Goal: Task Accomplishment & Management: Manage account settings

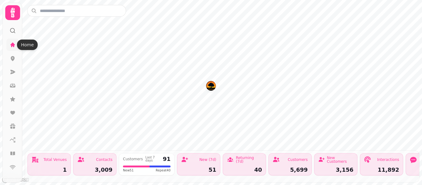
click at [13, 45] on icon at bounding box center [13, 44] width 5 height 5
click at [13, 57] on icon at bounding box center [13, 58] width 4 height 5
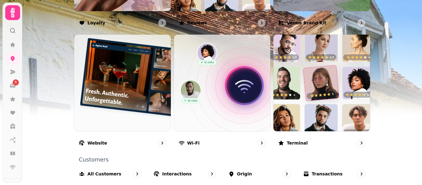
scroll to position [443, 0]
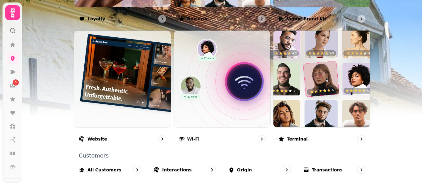
click at [13, 13] on icon at bounding box center [12, 12] width 12 height 12
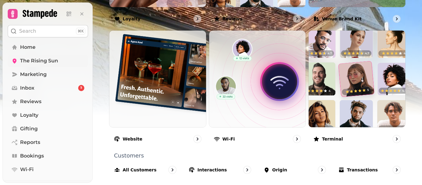
click at [41, 62] on span "The Rising Sun" at bounding box center [39, 60] width 38 height 7
click at [28, 45] on span "Home" at bounding box center [27, 47] width 15 height 7
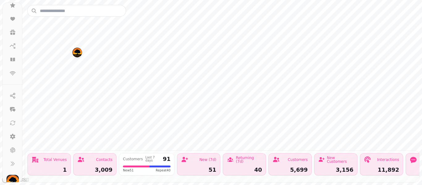
scroll to position [101, 0]
click at [12, 172] on img "button" at bounding box center [12, 174] width 12 height 12
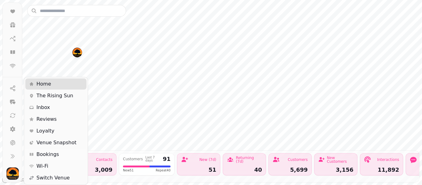
click at [51, 154] on span "Bookings" at bounding box center [47, 154] width 23 height 7
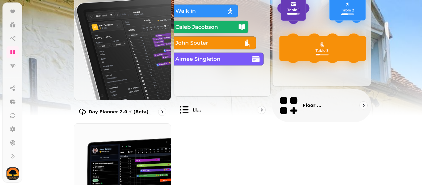
scroll to position [89, 0]
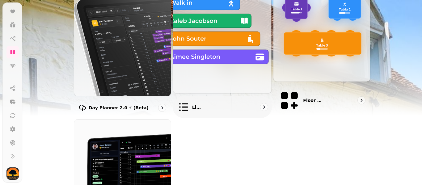
click at [218, 96] on div "List view" at bounding box center [222, 107] width 99 height 22
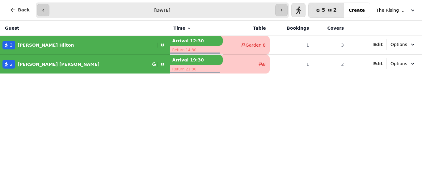
click at [221, 8] on input "**********" at bounding box center [163, 10] width 224 height 10
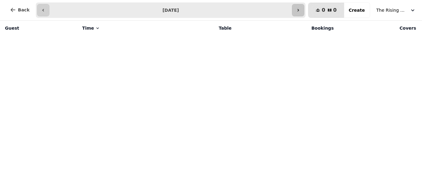
click at [301, 10] on icon "button" at bounding box center [298, 10] width 5 height 5
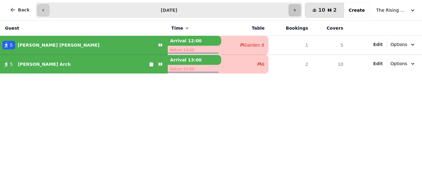
click at [297, 10] on icon "button" at bounding box center [294, 10] width 5 height 5
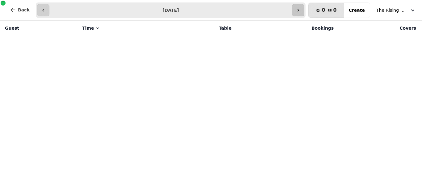
click at [301, 10] on icon "button" at bounding box center [298, 10] width 5 height 5
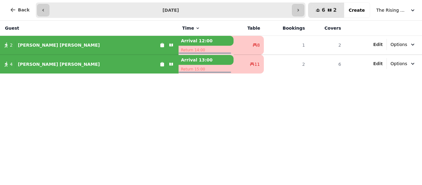
click at [217, 7] on input "**********" at bounding box center [171, 10] width 240 height 10
type input "**********"
